Goal: Task Accomplishment & Management: Manage account settings

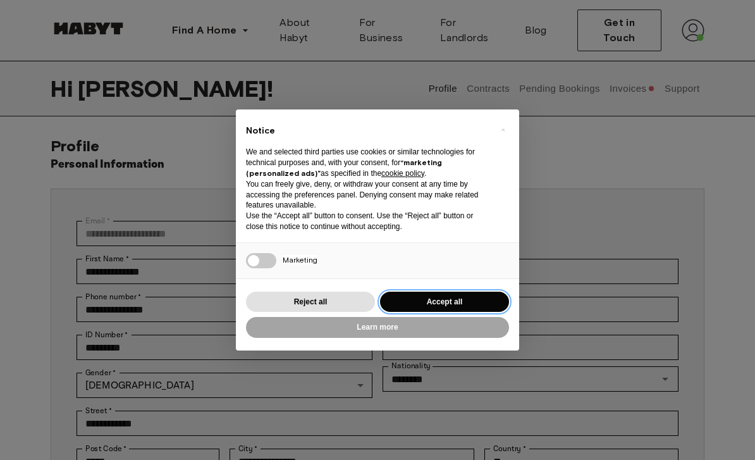
click at [427, 300] on button "Accept all" at bounding box center [444, 302] width 129 height 21
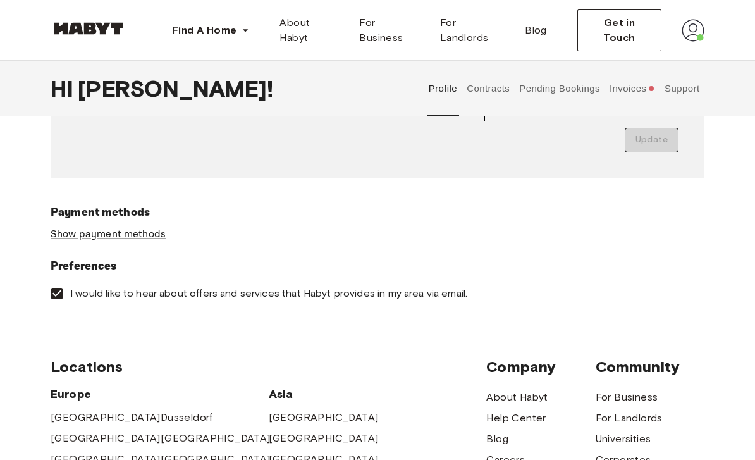
scroll to position [352, 0]
click at [74, 240] on link "Show payment methods" at bounding box center [108, 234] width 115 height 13
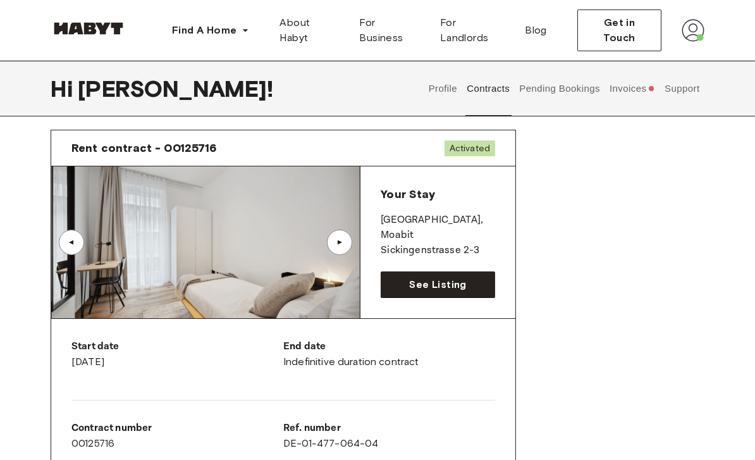
scroll to position [35, 0]
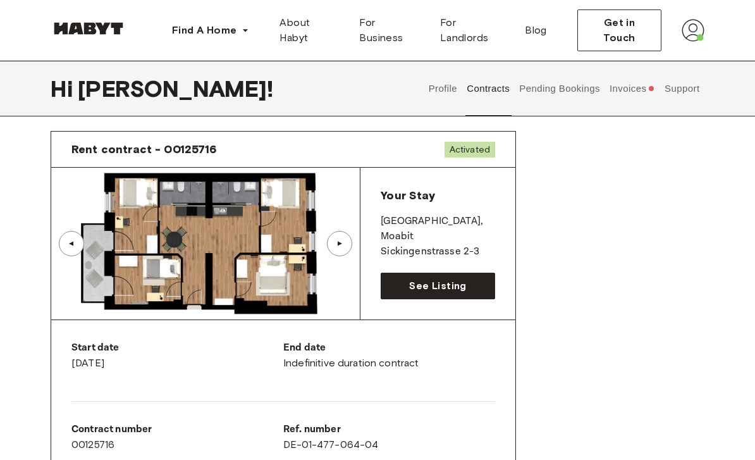
click at [539, 94] on button "Pending Bookings" at bounding box center [560, 89] width 84 height 56
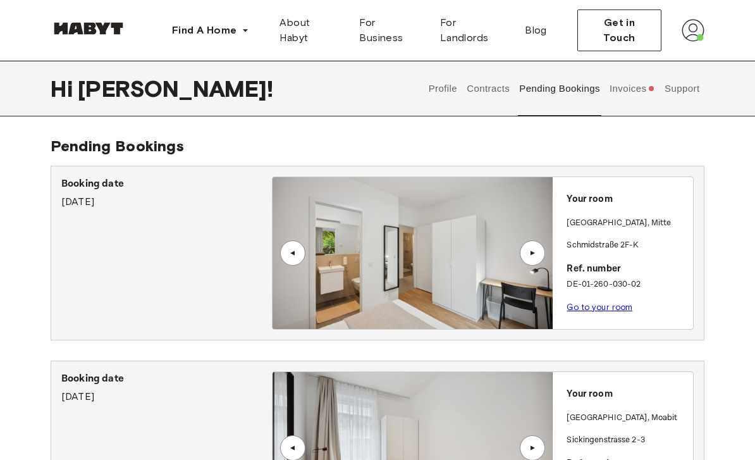
click at [613, 98] on button "Invoices" at bounding box center [632, 89] width 49 height 56
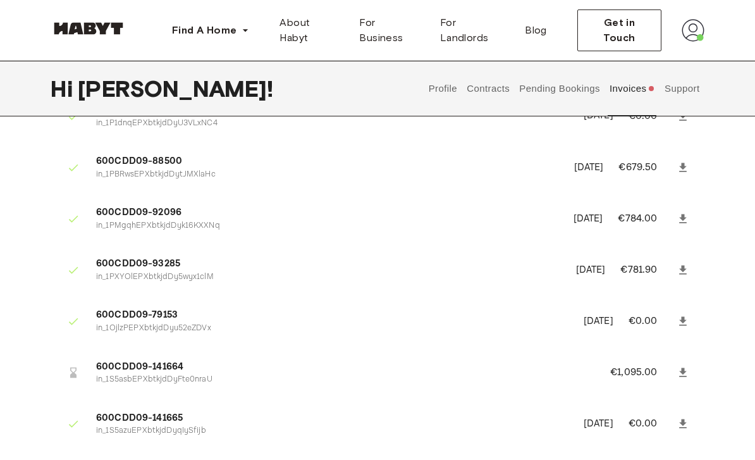
scroll to position [179, 0]
click at [485, 90] on button "Contracts" at bounding box center [488, 89] width 46 height 56
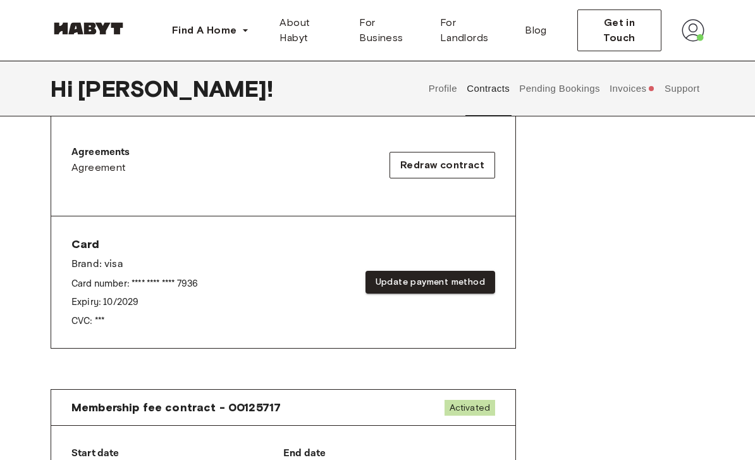
scroll to position [417, 0]
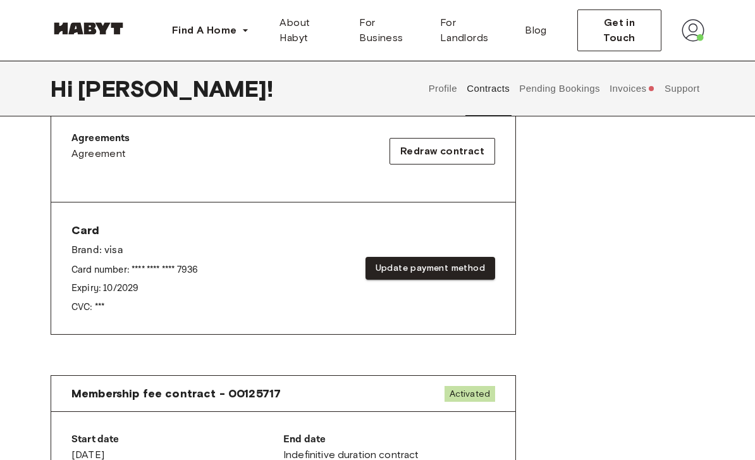
click at [387, 264] on button "Update payment method" at bounding box center [431, 268] width 130 height 23
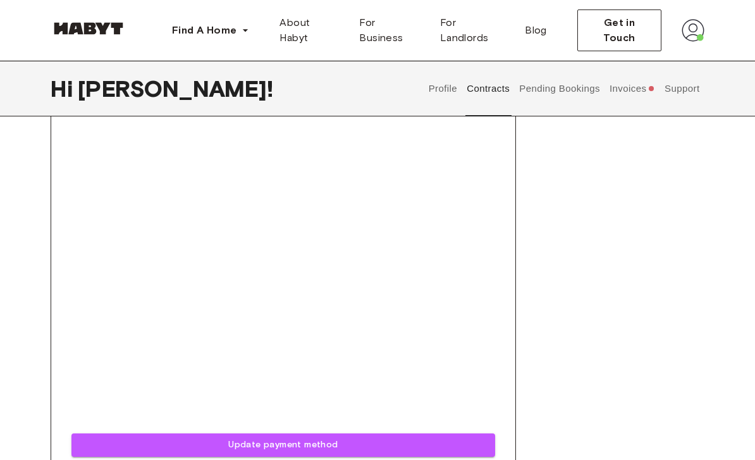
scroll to position [630, 0]
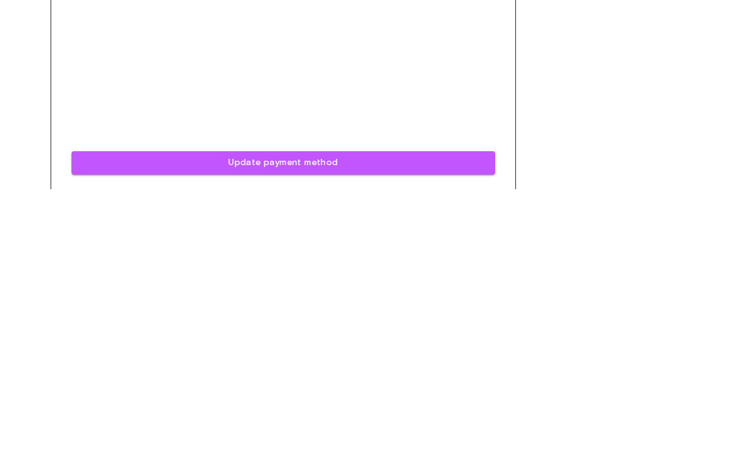
click at [142, 422] on button "Update payment method" at bounding box center [283, 433] width 424 height 23
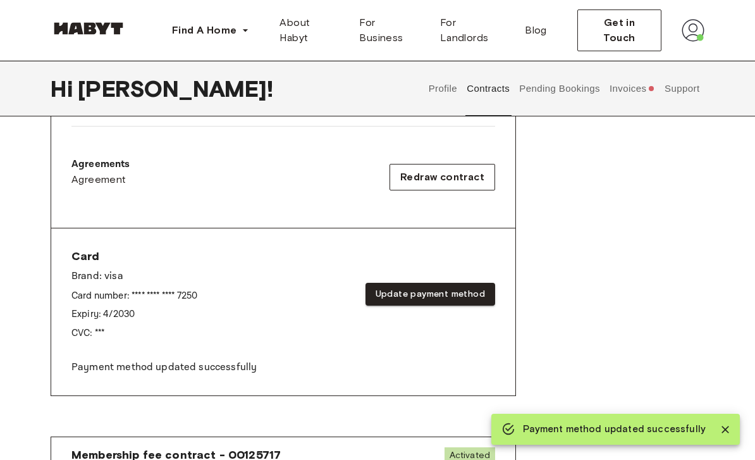
scroll to position [389, 0]
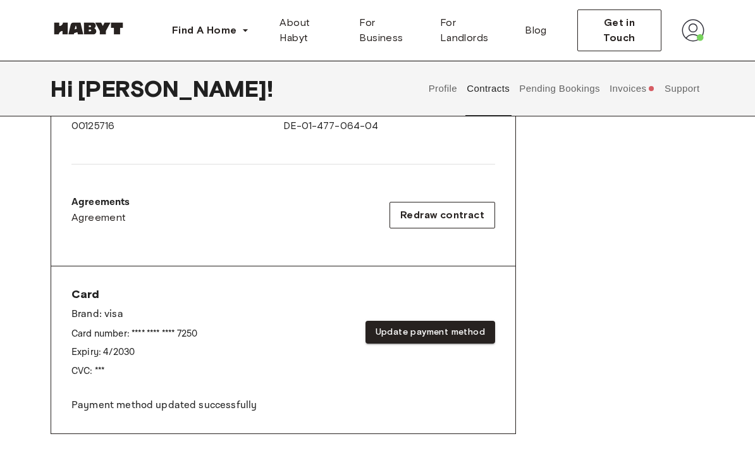
click at [554, 83] on button "Pending Bookings" at bounding box center [560, 89] width 84 height 56
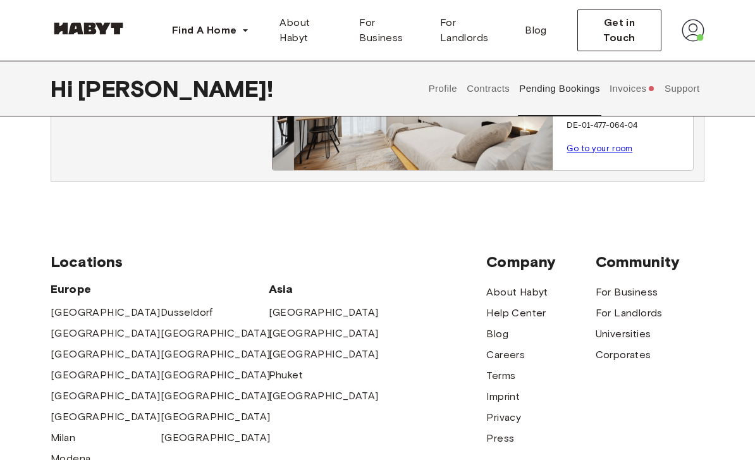
click at [622, 90] on button "Invoices" at bounding box center [632, 89] width 49 height 56
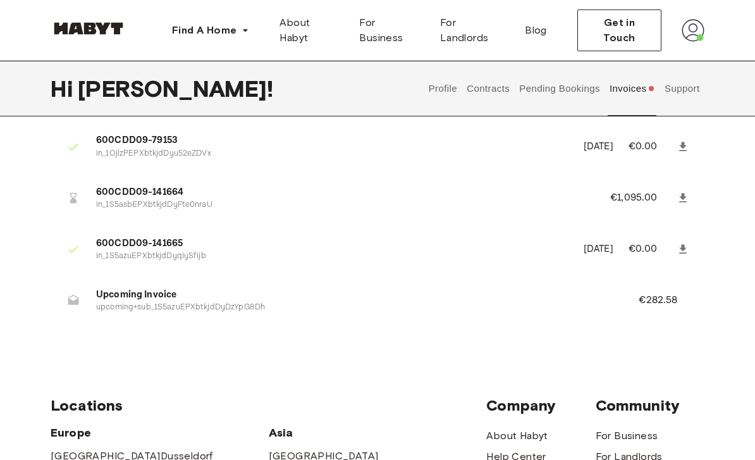
click at [488, 97] on button "Contracts" at bounding box center [488, 89] width 46 height 56
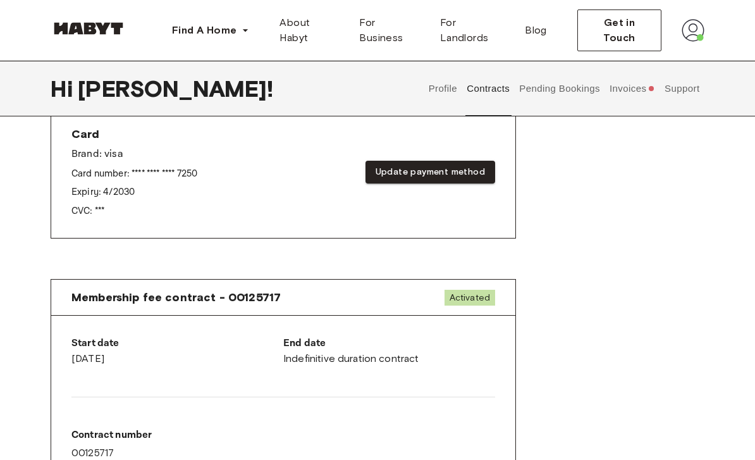
scroll to position [513, 0]
click at [548, 88] on button "Pending Bookings" at bounding box center [560, 89] width 84 height 56
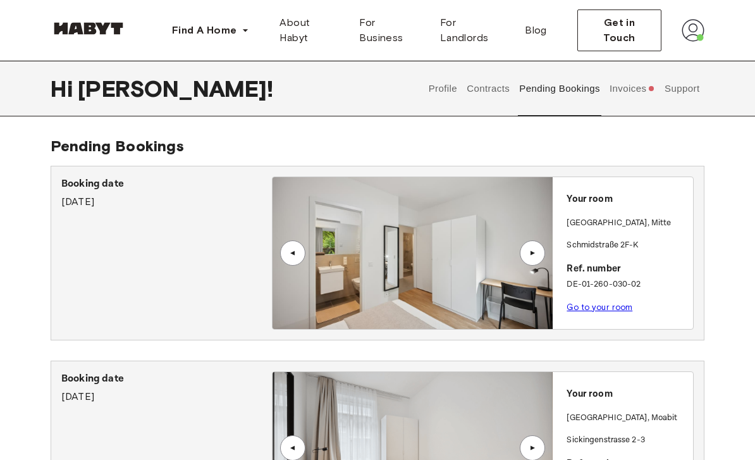
click at [618, 98] on button "Invoices" at bounding box center [632, 89] width 49 height 56
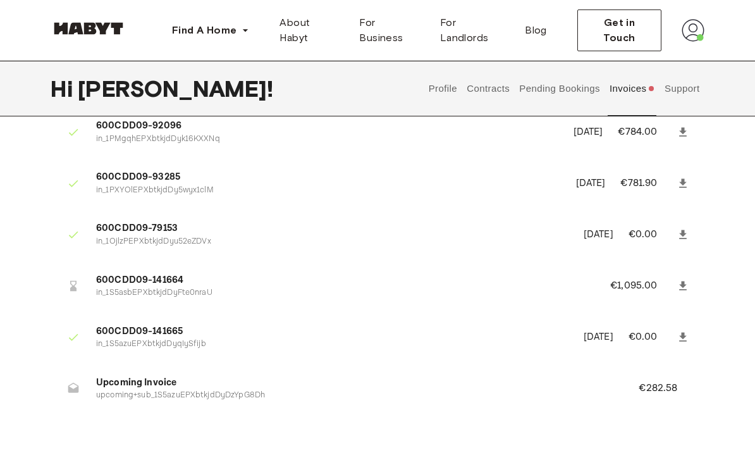
scroll to position [270, 0]
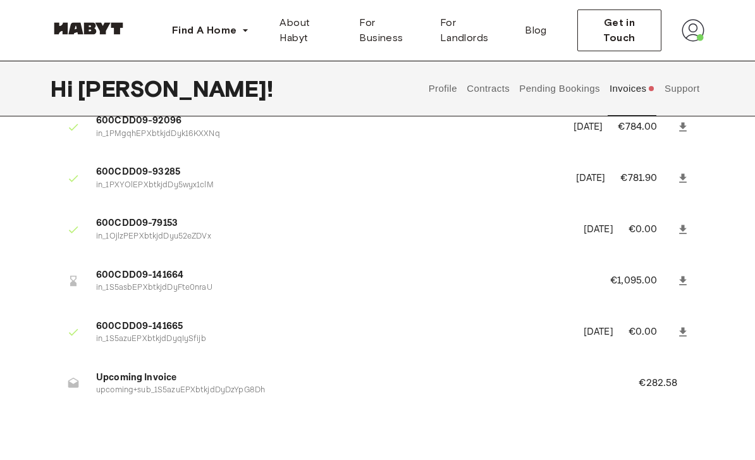
click at [465, 87] on button "Contracts" at bounding box center [488, 89] width 46 height 56
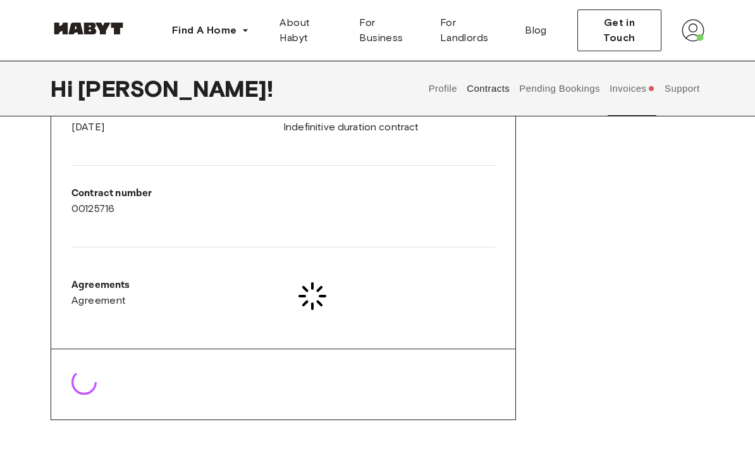
scroll to position [271, 0]
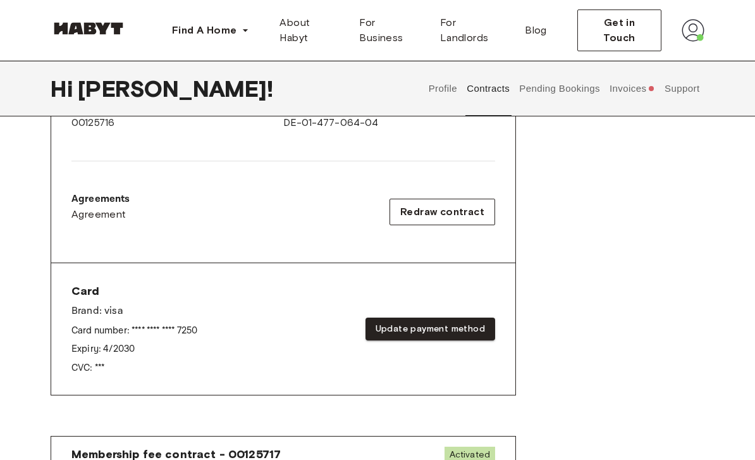
click at [398, 336] on button "Update payment method" at bounding box center [431, 329] width 130 height 23
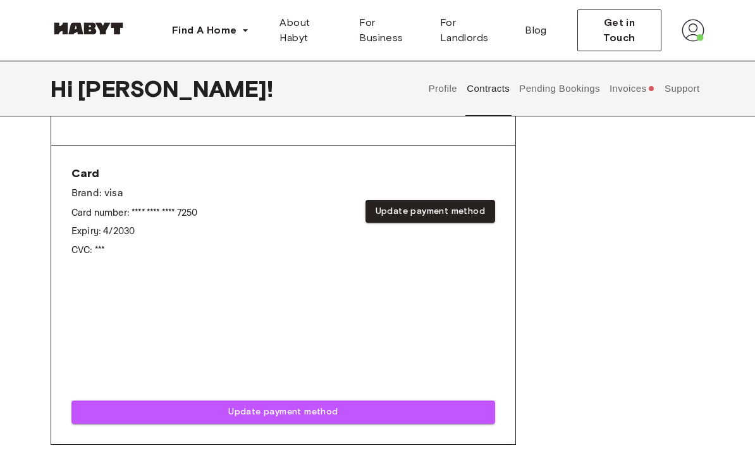
scroll to position [476, 0]
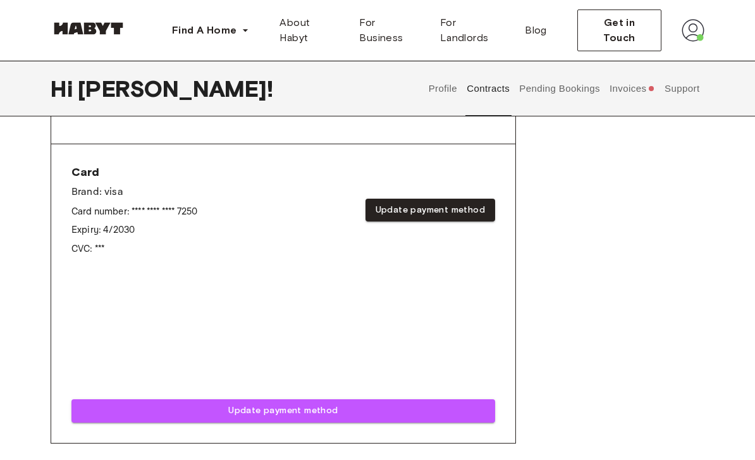
click at [134, 211] on p "Card number: **** **** **** 7250" at bounding box center [134, 211] width 126 height 13
click at [166, 405] on button "Update payment method" at bounding box center [283, 410] width 424 height 23
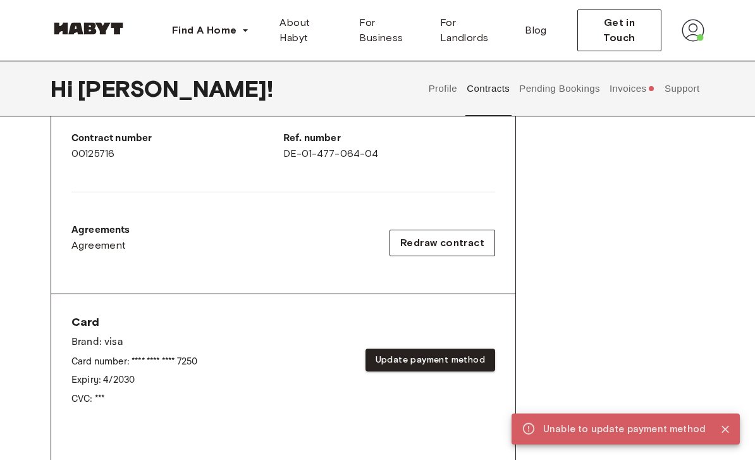
click at [532, 92] on button "Pending Bookings" at bounding box center [560, 89] width 84 height 56
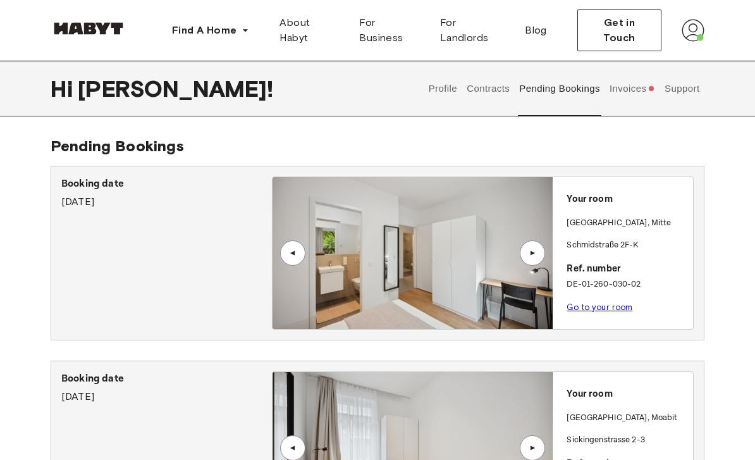
click at [485, 91] on button "Contracts" at bounding box center [488, 89] width 46 height 56
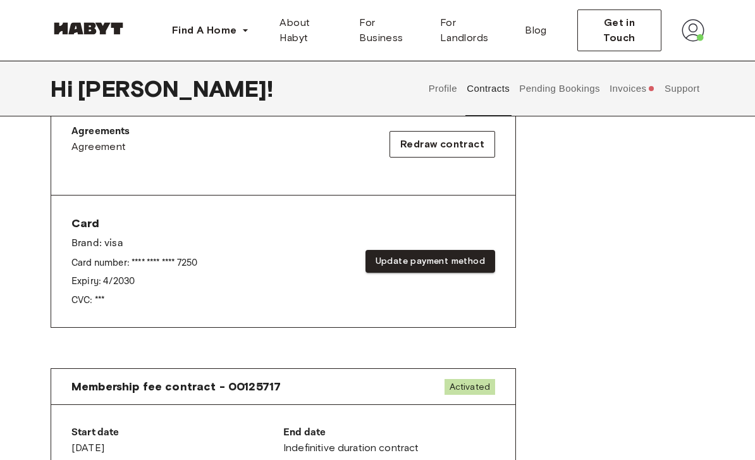
scroll to position [429, 0]
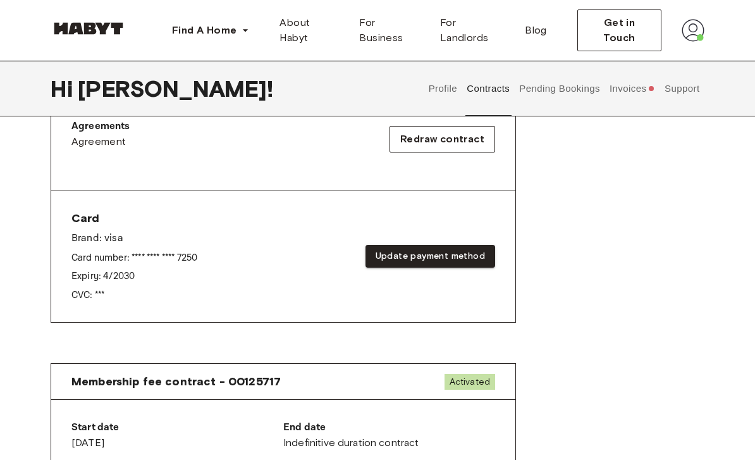
click at [633, 92] on button "Invoices" at bounding box center [632, 89] width 49 height 56
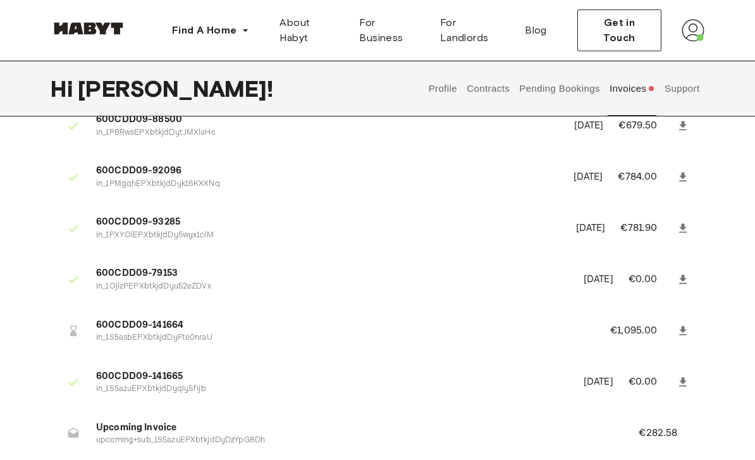
scroll to position [221, 0]
click at [742, 153] on div "Invoices 0BB40476-12149 in_1Ojm4OHDgMiG1JDoEpCO7NTe [DATE] €250.00 600CDD09-792…" at bounding box center [377, 197] width 755 height 562
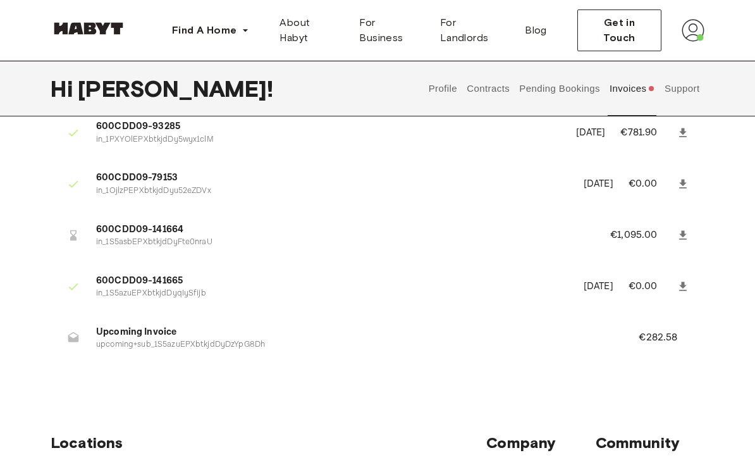
scroll to position [317, 0]
click at [599, 96] on button "Pending Bookings" at bounding box center [560, 89] width 84 height 56
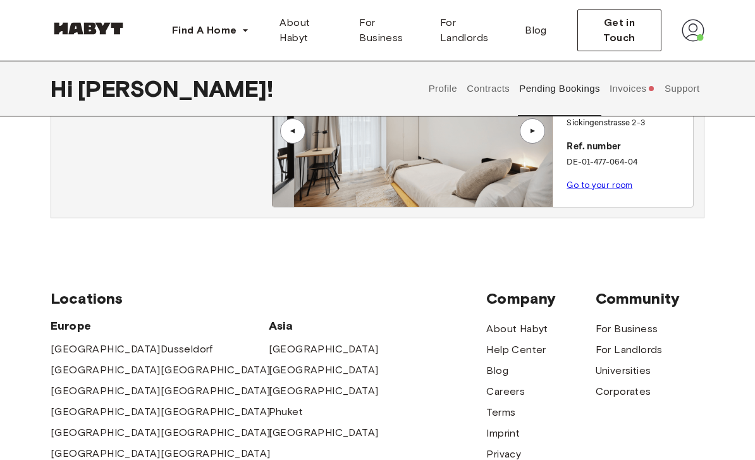
click at [472, 94] on button "Contracts" at bounding box center [488, 89] width 46 height 56
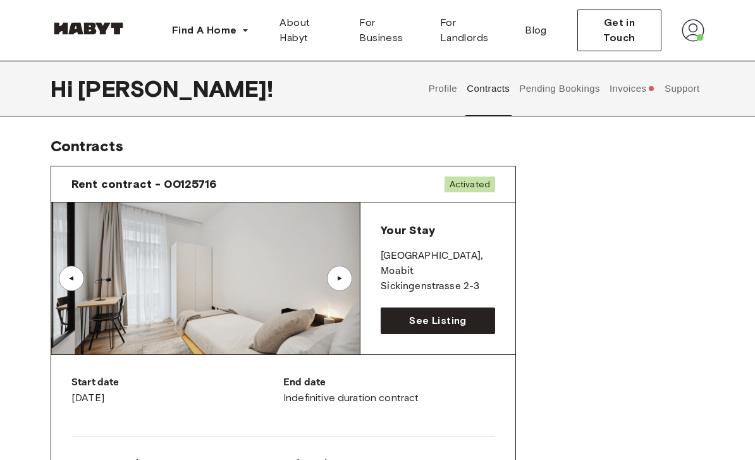
click at [561, 82] on button "Pending Bookings" at bounding box center [560, 89] width 84 height 56
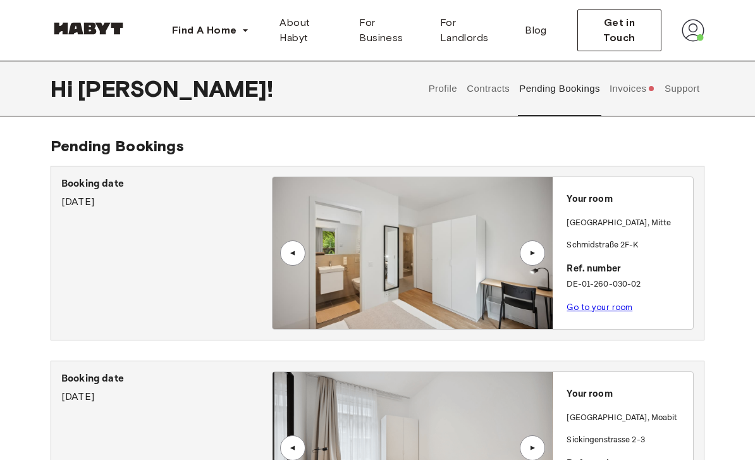
click at [629, 92] on button "Invoices" at bounding box center [632, 89] width 49 height 56
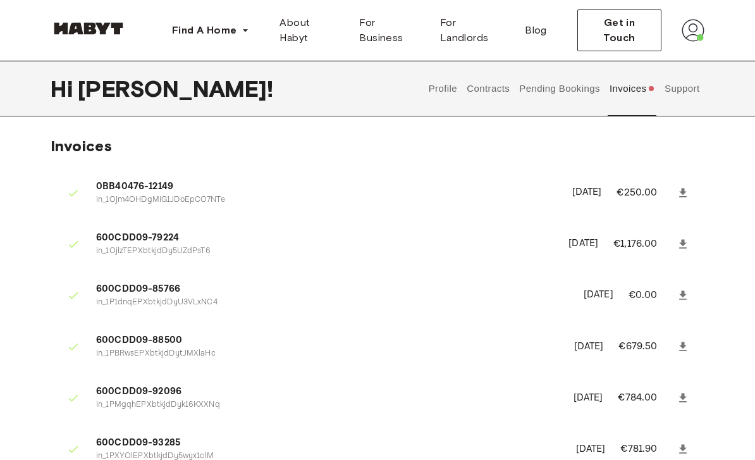
click at [446, 109] on button "Profile" at bounding box center [443, 89] width 32 height 56
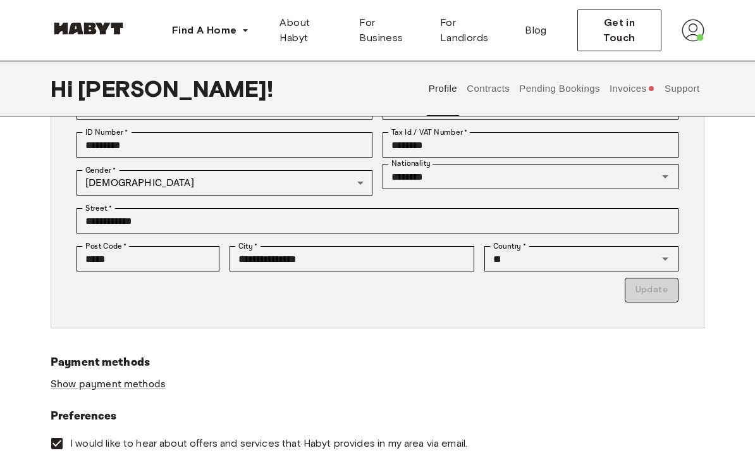
scroll to position [203, 0]
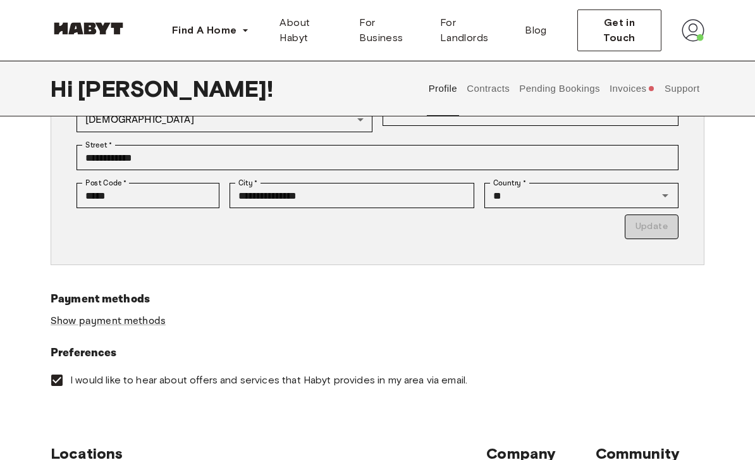
click at [65, 326] on link "Show payment methods" at bounding box center [108, 321] width 115 height 13
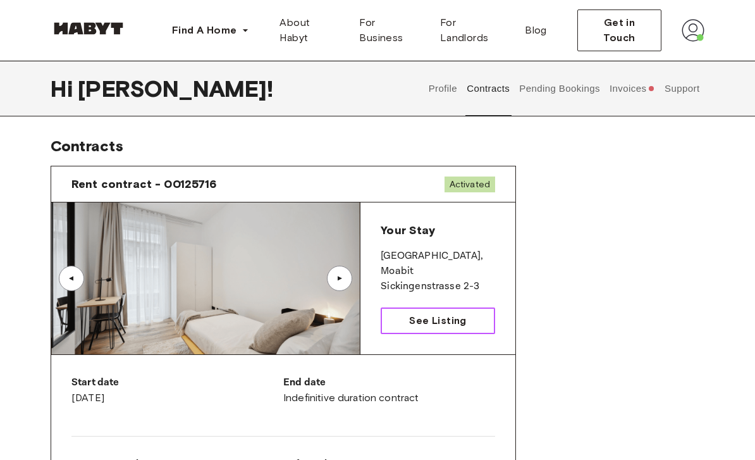
click at [414, 321] on span "See Listing" at bounding box center [437, 320] width 57 height 15
click at [440, 94] on button "Profile" at bounding box center [443, 89] width 32 height 56
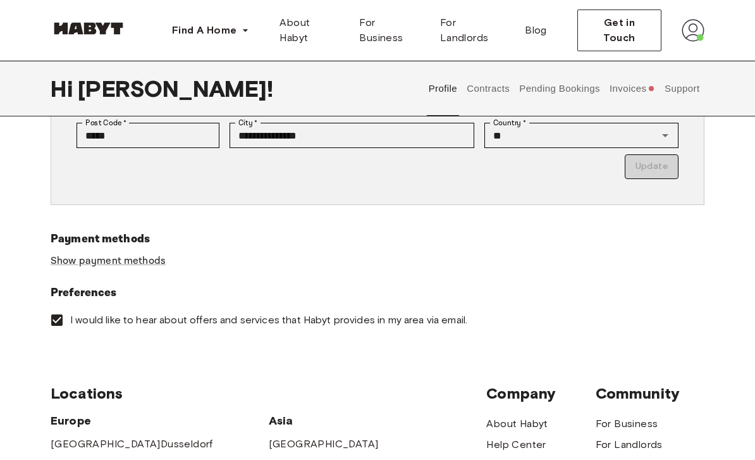
scroll to position [326, 0]
click at [90, 263] on link "Show payment methods" at bounding box center [108, 260] width 115 height 13
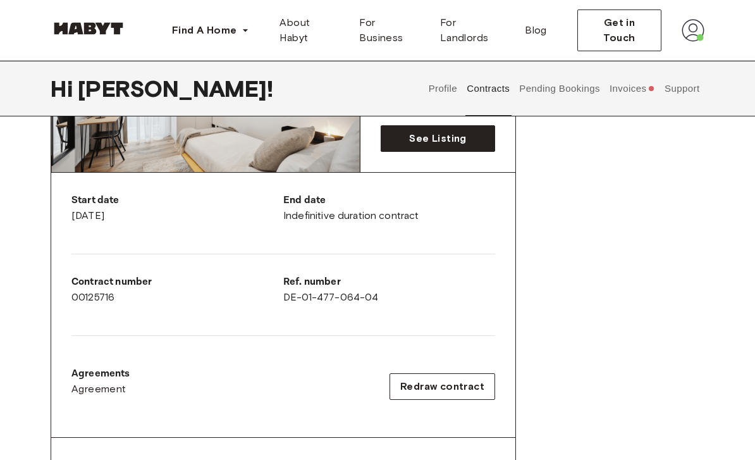
scroll to position [181, 0]
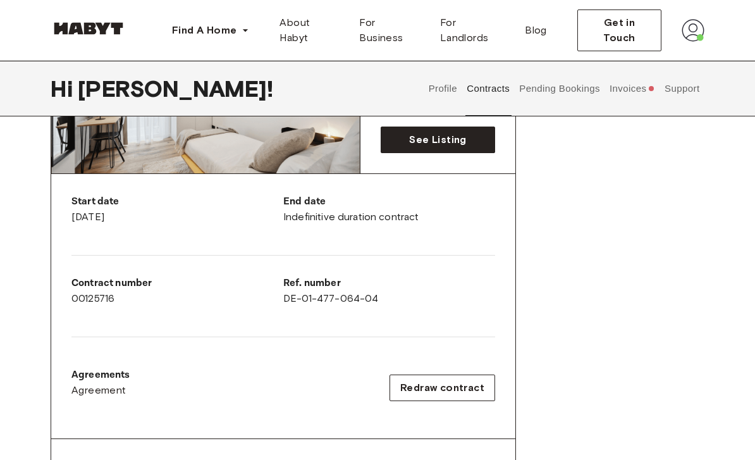
click at [627, 77] on button "Invoices" at bounding box center [632, 89] width 49 height 56
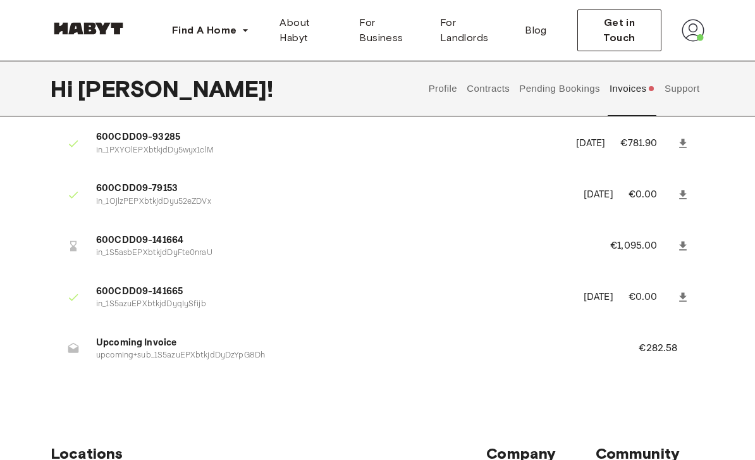
scroll to position [315, 0]
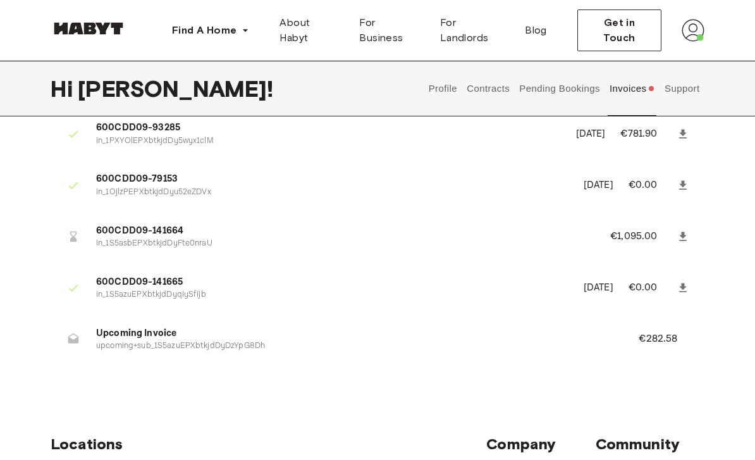
click at [642, 350] on li "Upcoming Invoice upcoming+sub_1S5azuEPXbtkjdDyDzYpG8Dh €282.58" at bounding box center [378, 339] width 654 height 44
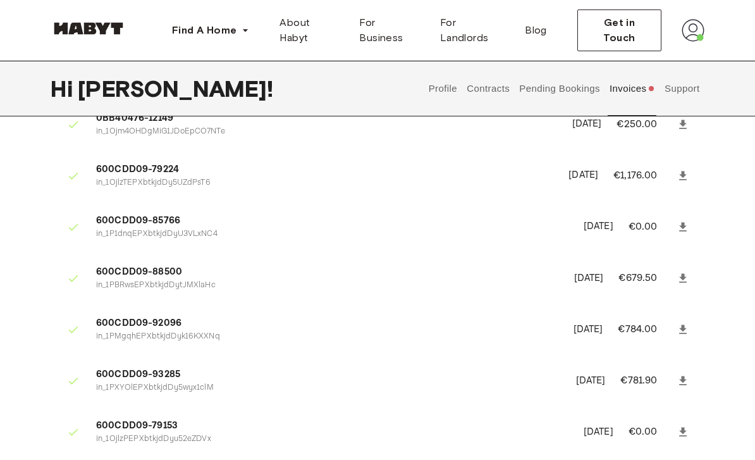
scroll to position [0, 0]
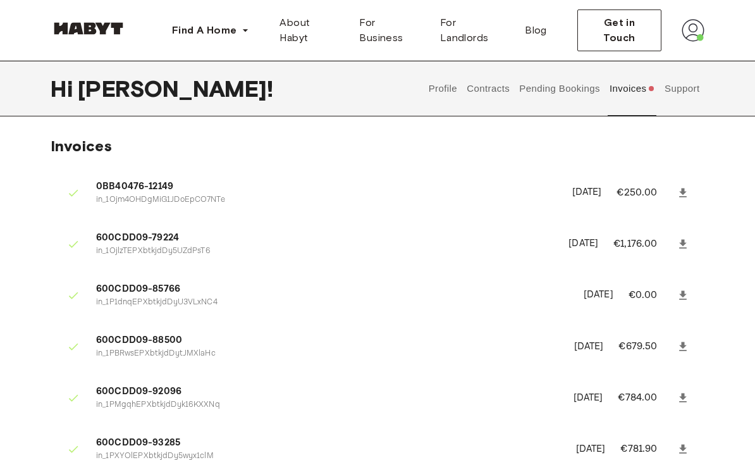
click at [688, 84] on button "Support" at bounding box center [682, 89] width 39 height 56
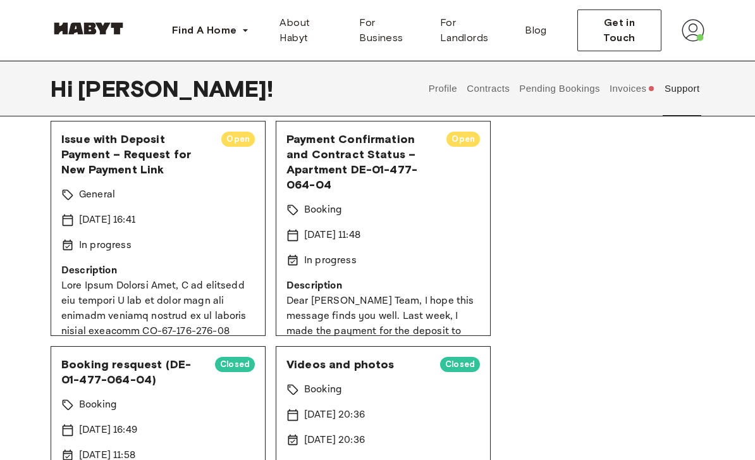
scroll to position [101, 0]
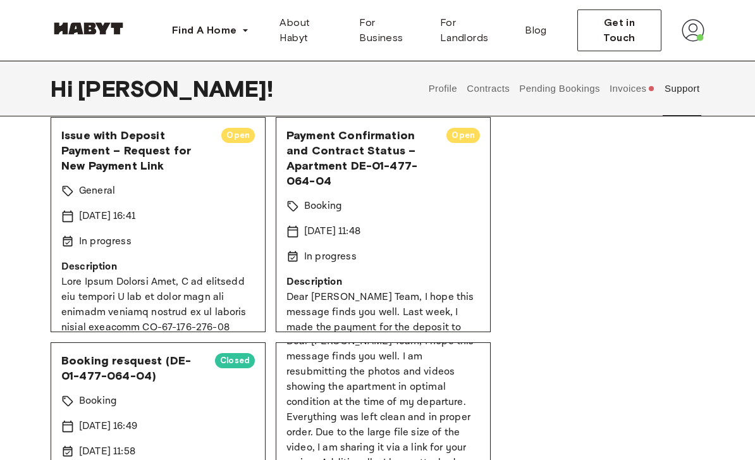
click at [350, 288] on p "Description" at bounding box center [383, 282] width 194 height 15
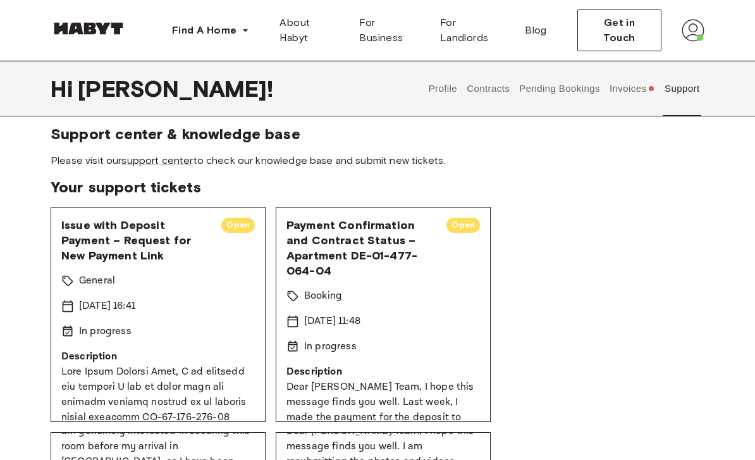
scroll to position [0, 0]
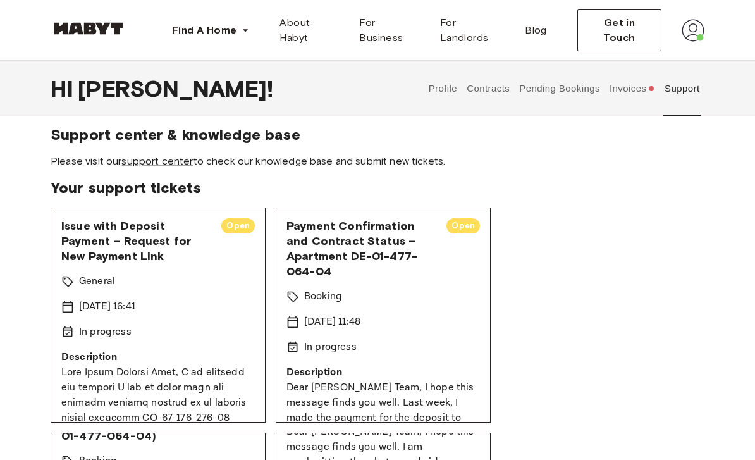
click at [182, 163] on link "support center" at bounding box center [156, 161] width 71 height 12
click at [570, 96] on button "Pending Bookings" at bounding box center [560, 89] width 84 height 56
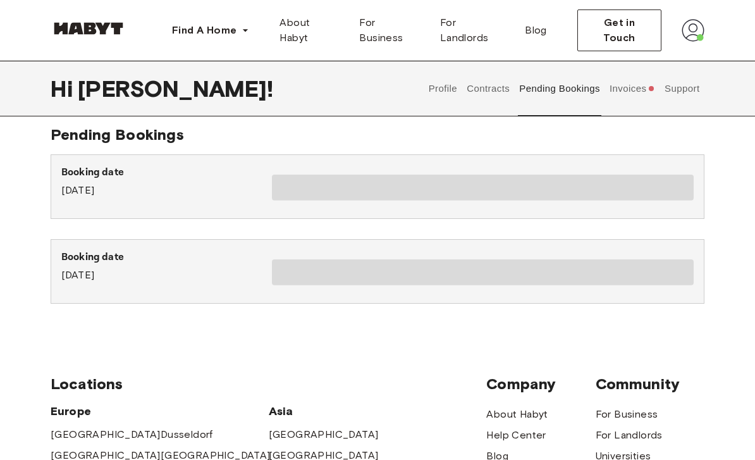
click at [621, 90] on button "Invoices" at bounding box center [632, 89] width 49 height 56
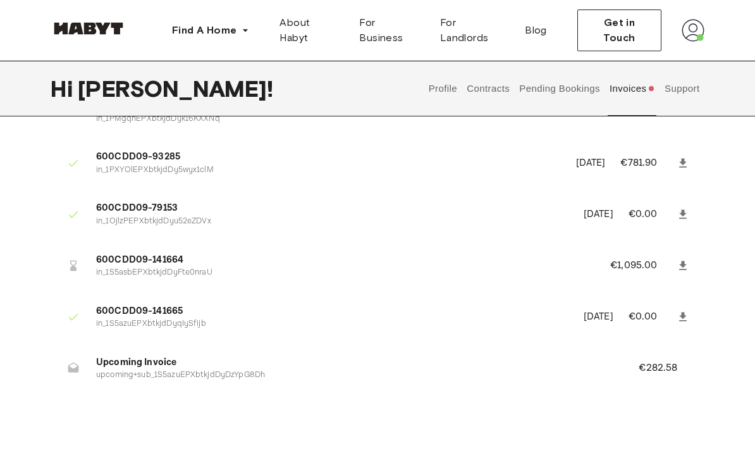
click at [443, 93] on button "Profile" at bounding box center [443, 89] width 32 height 56
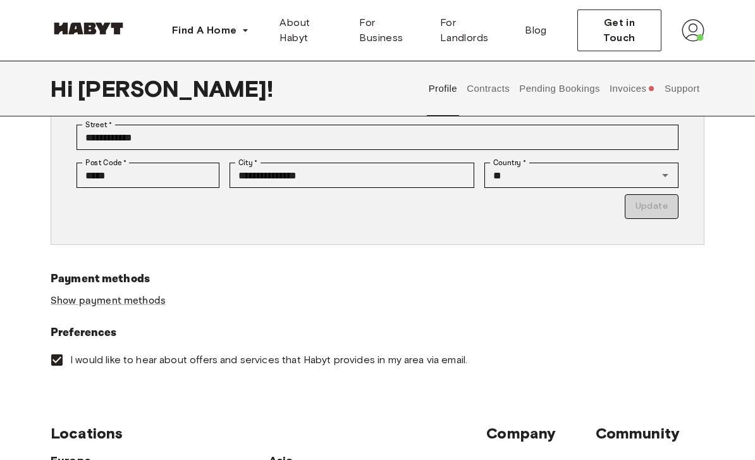
click at [487, 94] on button "Contracts" at bounding box center [488, 89] width 46 height 56
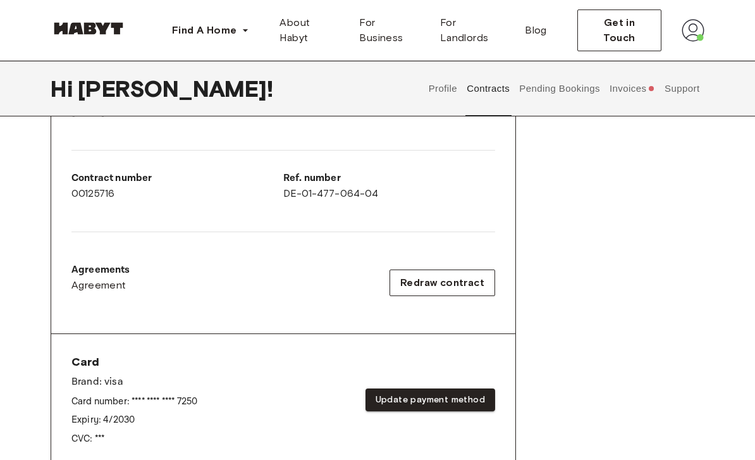
click at [431, 91] on button "Profile" at bounding box center [443, 89] width 32 height 56
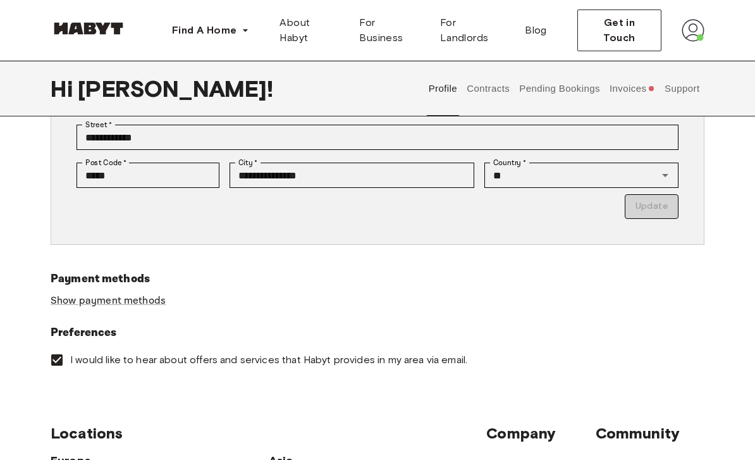
click at [140, 288] on div "Payment methods Show payment methods" at bounding box center [378, 297] width 654 height 54
click at [135, 305] on link "Show payment methods" at bounding box center [108, 300] width 115 height 13
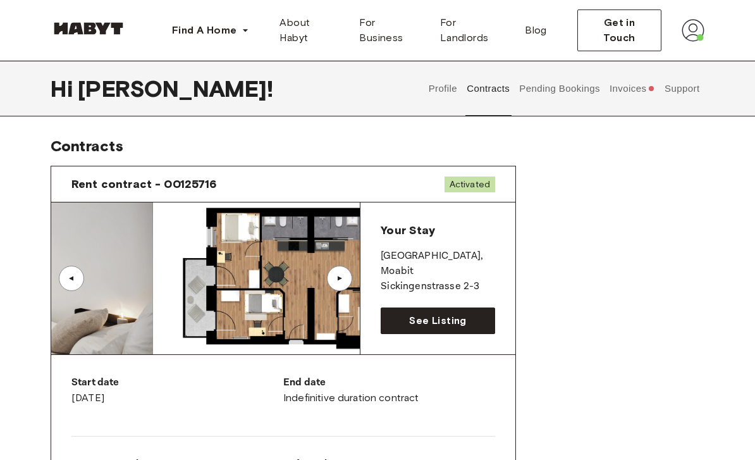
click at [151, 403] on div "Start date October 20th, 2025" at bounding box center [177, 390] width 212 height 30
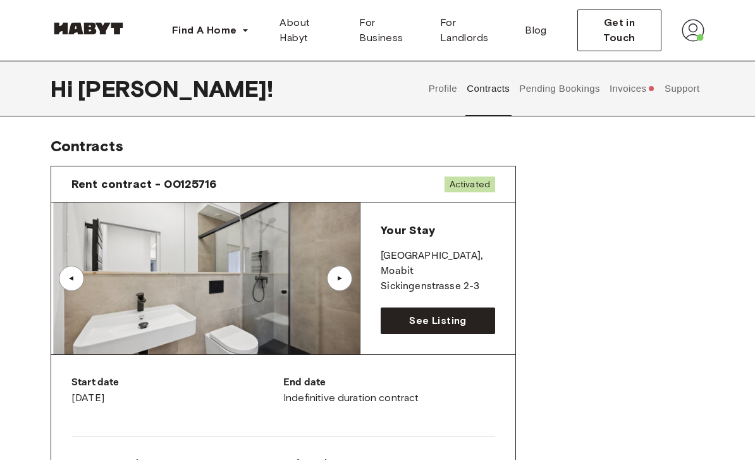
click at [75, 209] on img at bounding box center [207, 278] width 309 height 152
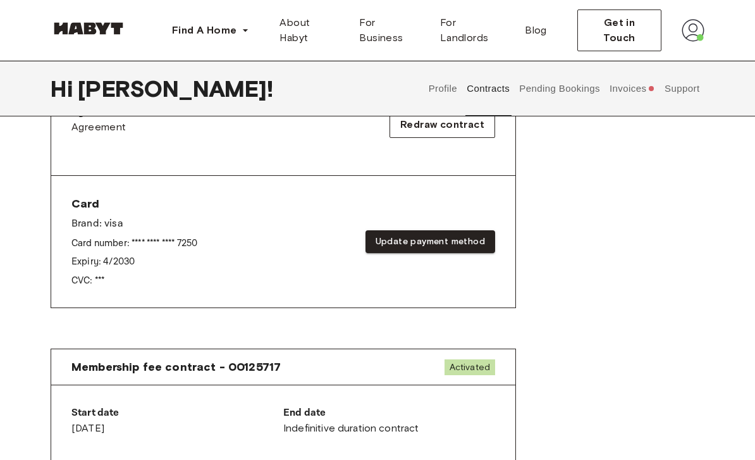
scroll to position [462, 0]
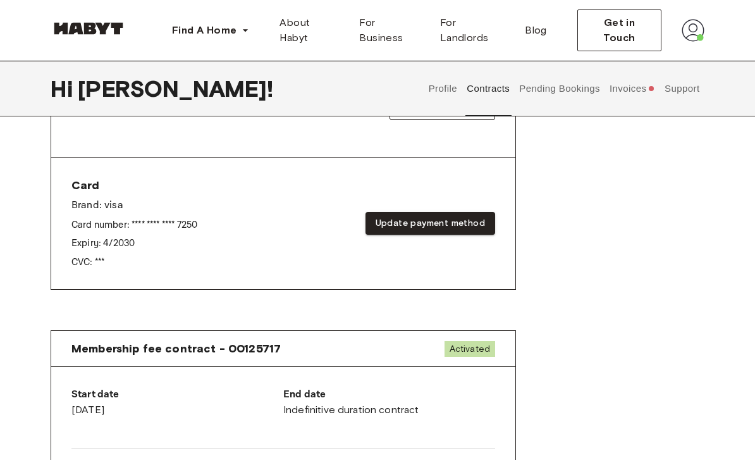
click at [546, 85] on button "Pending Bookings" at bounding box center [560, 89] width 84 height 56
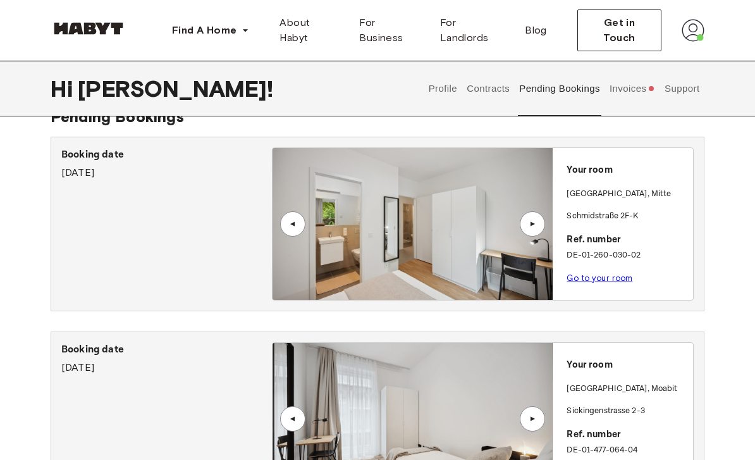
scroll to position [30, 0]
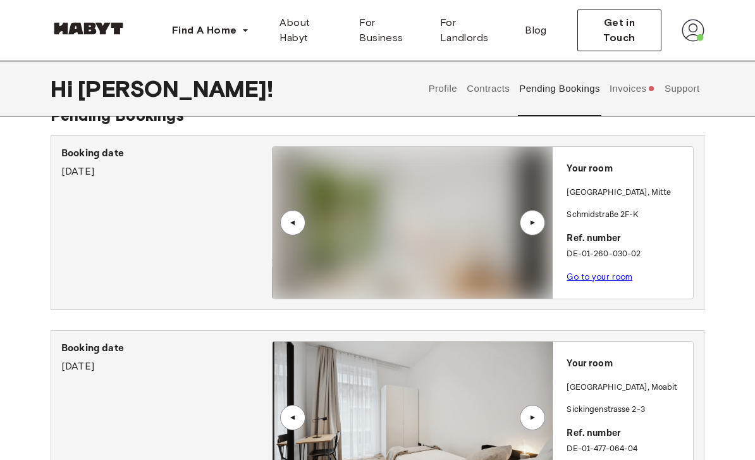
click at [145, 227] on div "Booking date February 13th, 2024" at bounding box center [166, 222] width 211 height 153
click at [614, 95] on button "Invoices" at bounding box center [632, 89] width 49 height 56
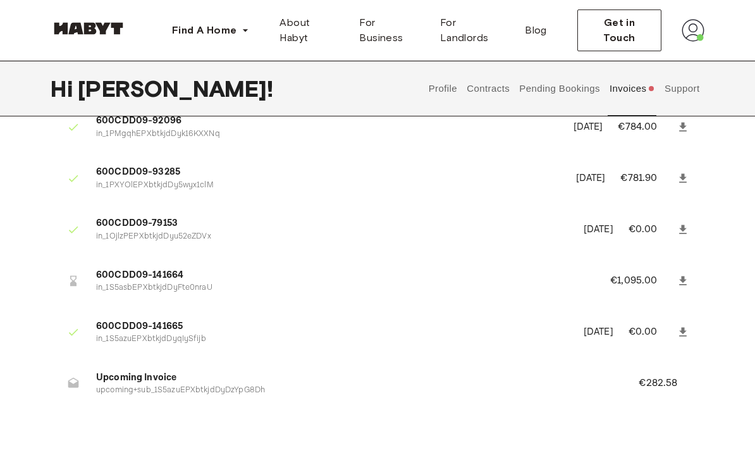
scroll to position [271, 0]
click at [128, 273] on span "600CDD09-141664" at bounding box center [338, 275] width 484 height 15
click at [74, 279] on icon at bounding box center [73, 281] width 6 height 11
click at [67, 274] on icon at bounding box center [73, 280] width 13 height 13
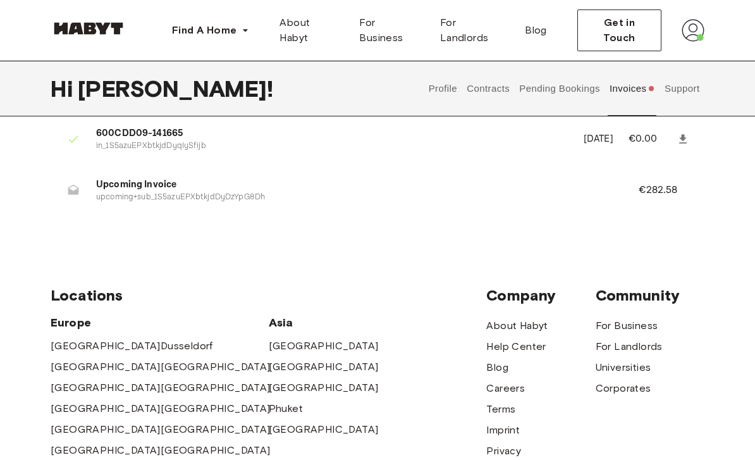
scroll to position [483, 0]
